Goal: Transaction & Acquisition: Purchase product/service

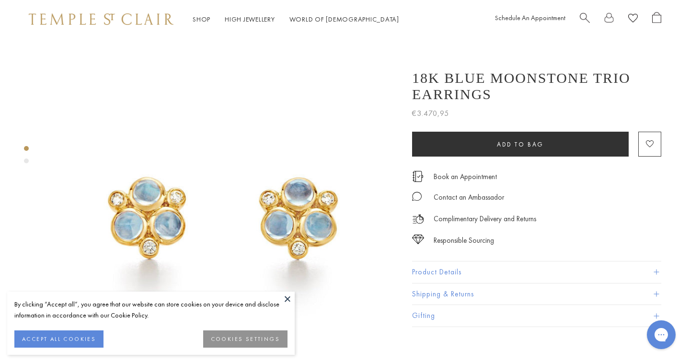
click at [81, 337] on button "ACCEPT ALL COOKIES" at bounding box center [58, 339] width 89 height 17
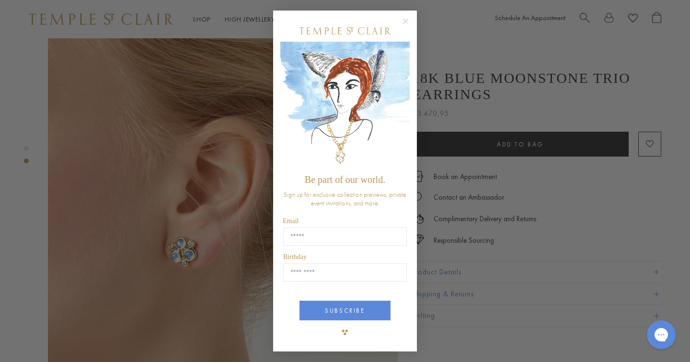
scroll to position [391, 0]
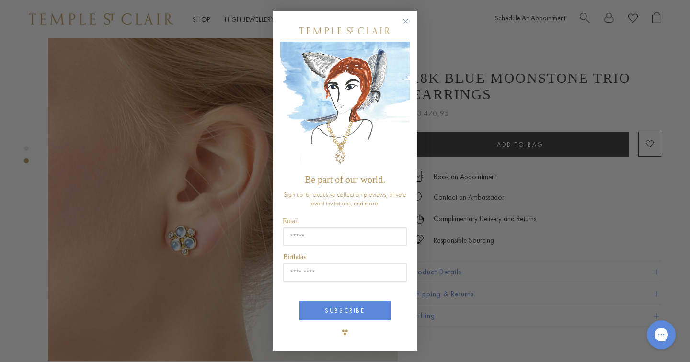
click at [407, 21] on circle "Close dialog" at bounding box center [406, 22] width 12 height 12
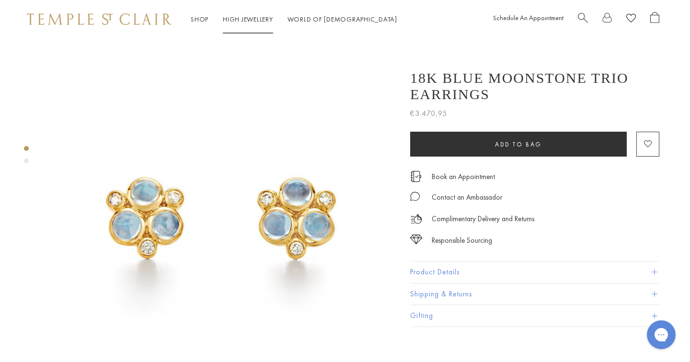
scroll to position [0, 0]
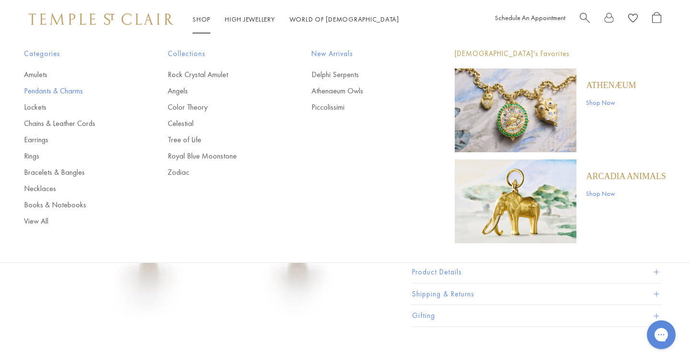
click at [77, 94] on link "Pendants & Charms" at bounding box center [76, 91] width 105 height 11
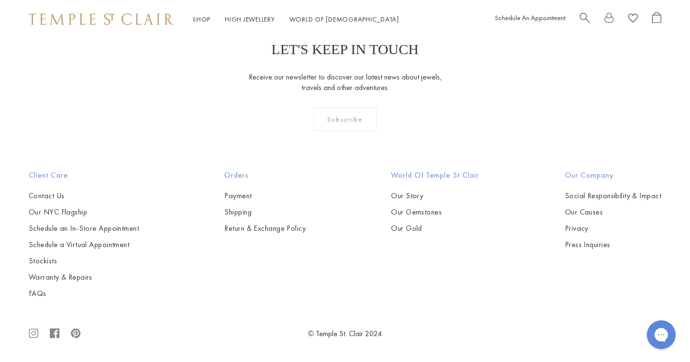
scroll to position [4979, 0]
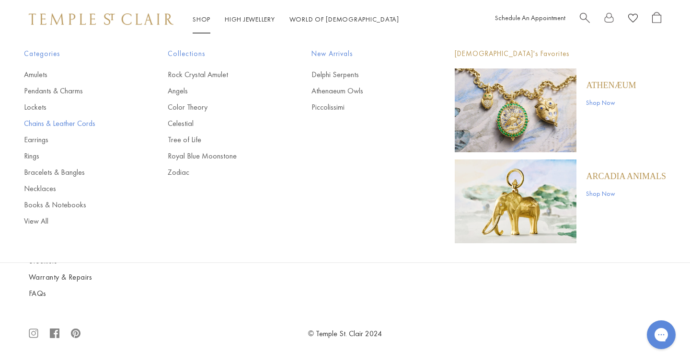
click at [83, 123] on link "Chains & Leather Cords" at bounding box center [76, 123] width 105 height 11
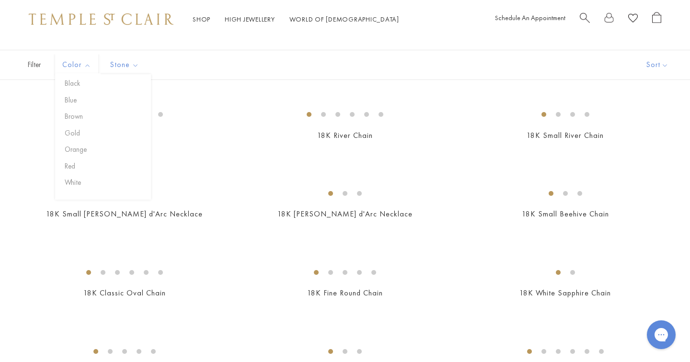
scroll to position [64, 0]
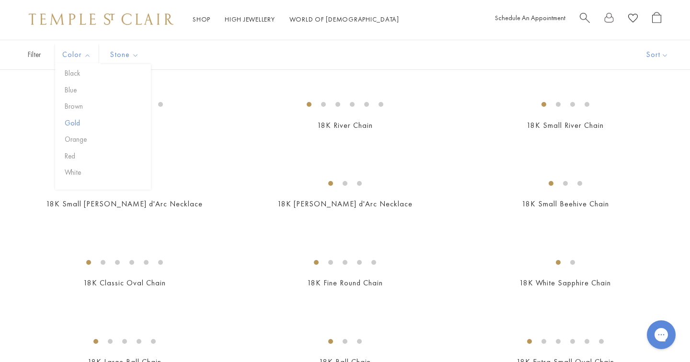
click at [75, 120] on button "Gold" at bounding box center [106, 123] width 89 height 11
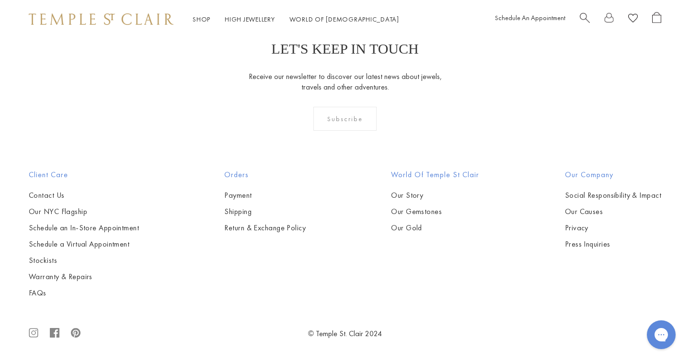
scroll to position [1118, 0]
